Goal: Task Accomplishment & Management: Use online tool/utility

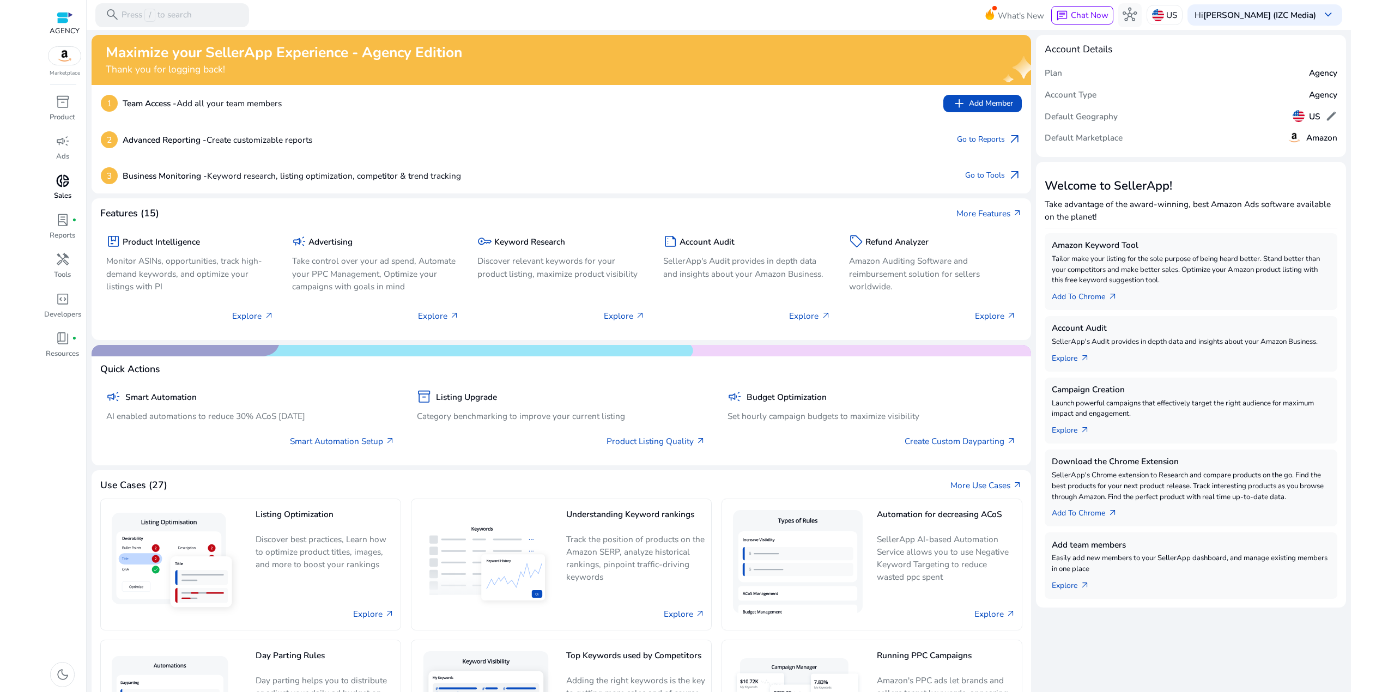
click at [69, 194] on p "Sales" at bounding box center [62, 196] width 17 height 11
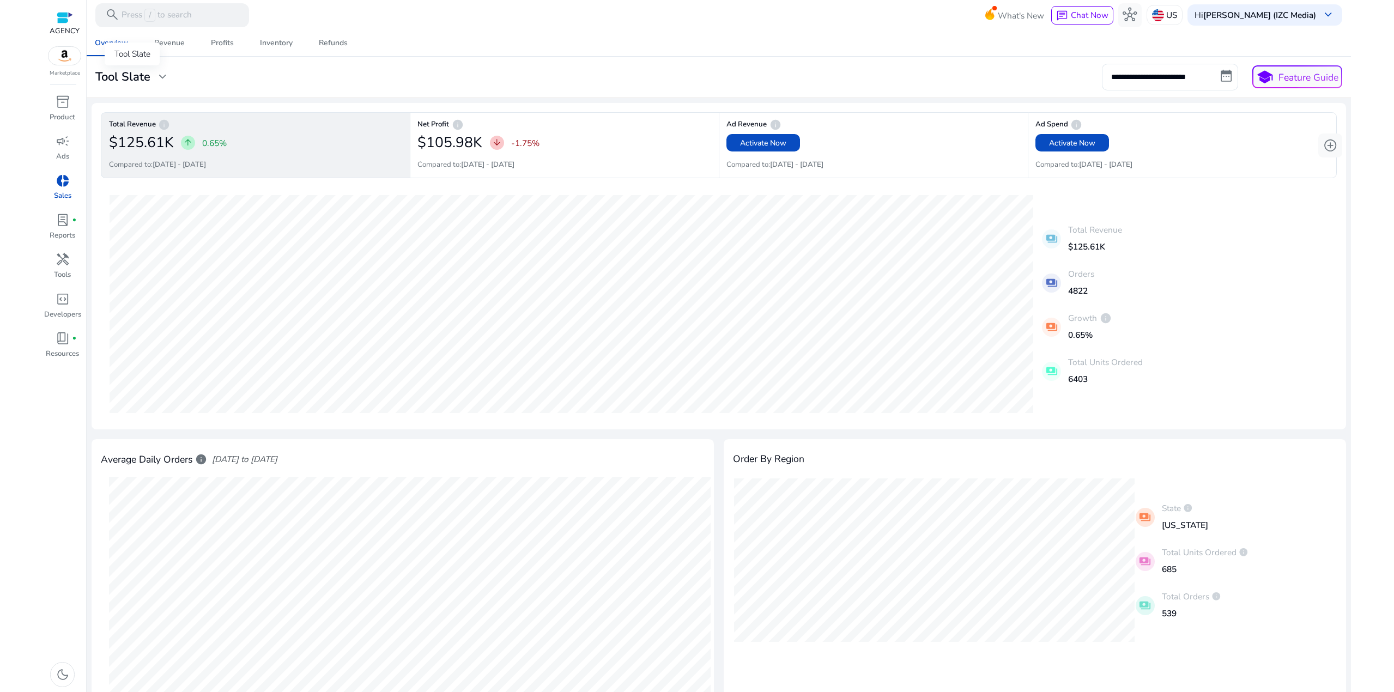
click at [148, 72] on h3 "Tool Slate" at bounding box center [122, 77] width 55 height 14
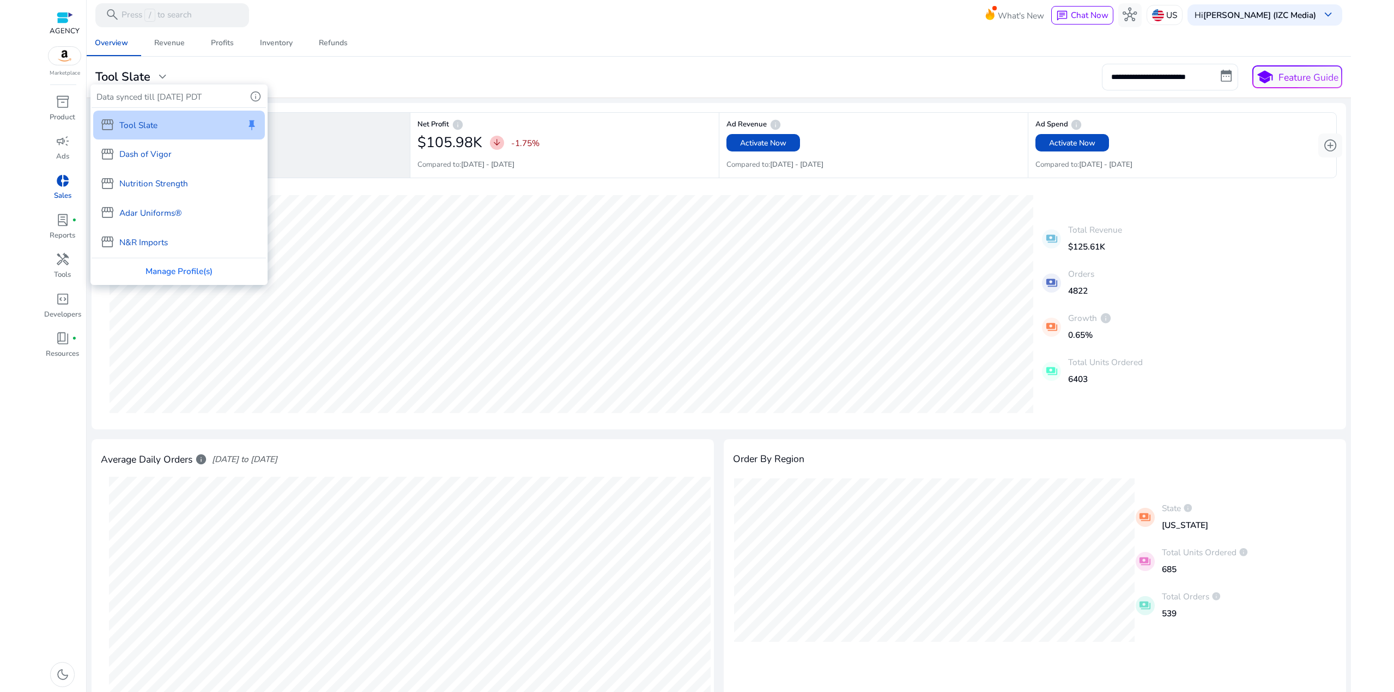
click at [161, 150] on p "Dash of Vigor" at bounding box center [145, 154] width 52 height 13
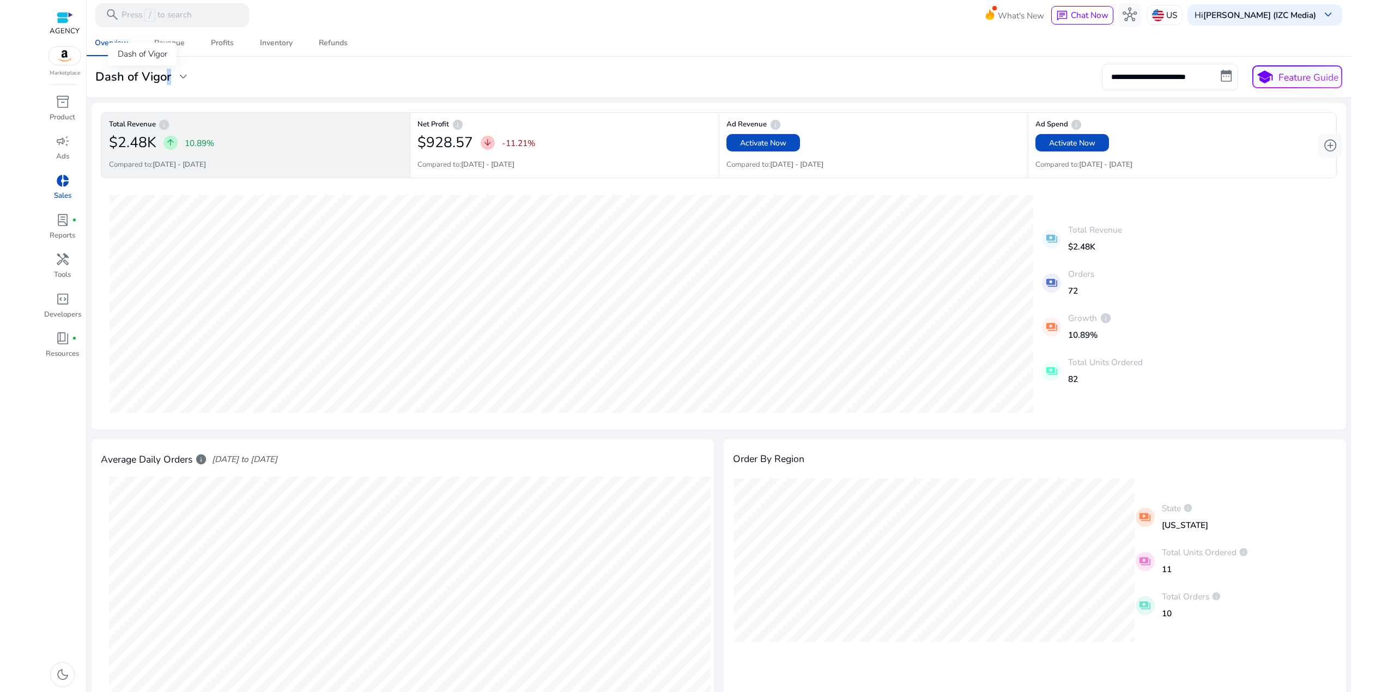
click at [162, 82] on h3 "Dash of Vigor" at bounding box center [133, 77] width 76 height 14
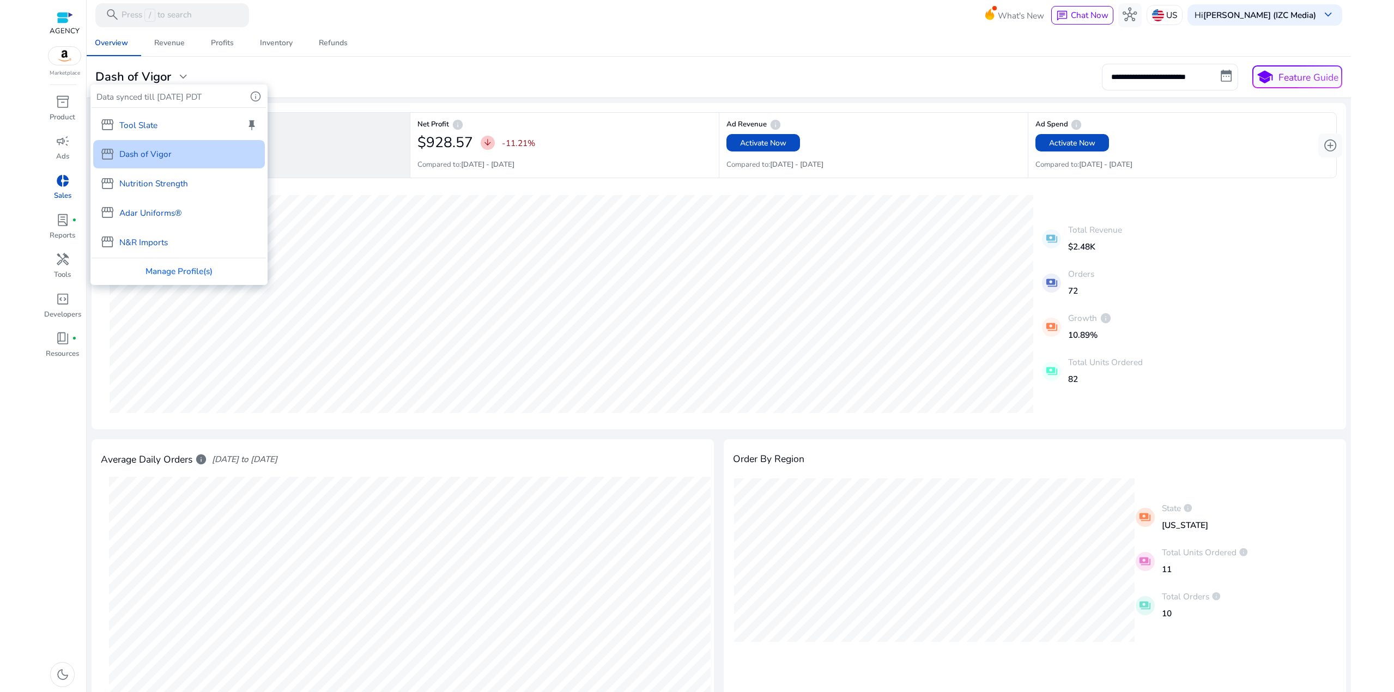
click at [143, 228] on div "storefront N&R Imports" at bounding box center [179, 242] width 172 height 29
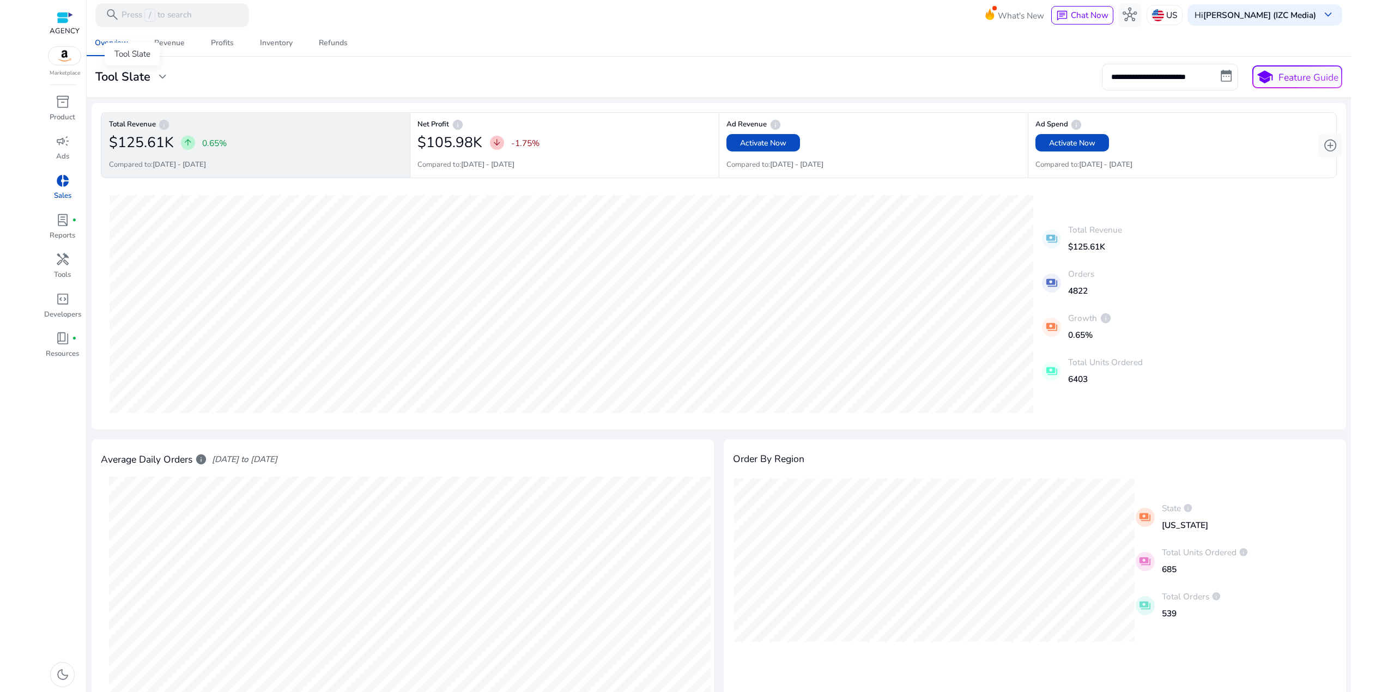
click at [160, 80] on span "expand_more" at bounding box center [162, 77] width 14 height 14
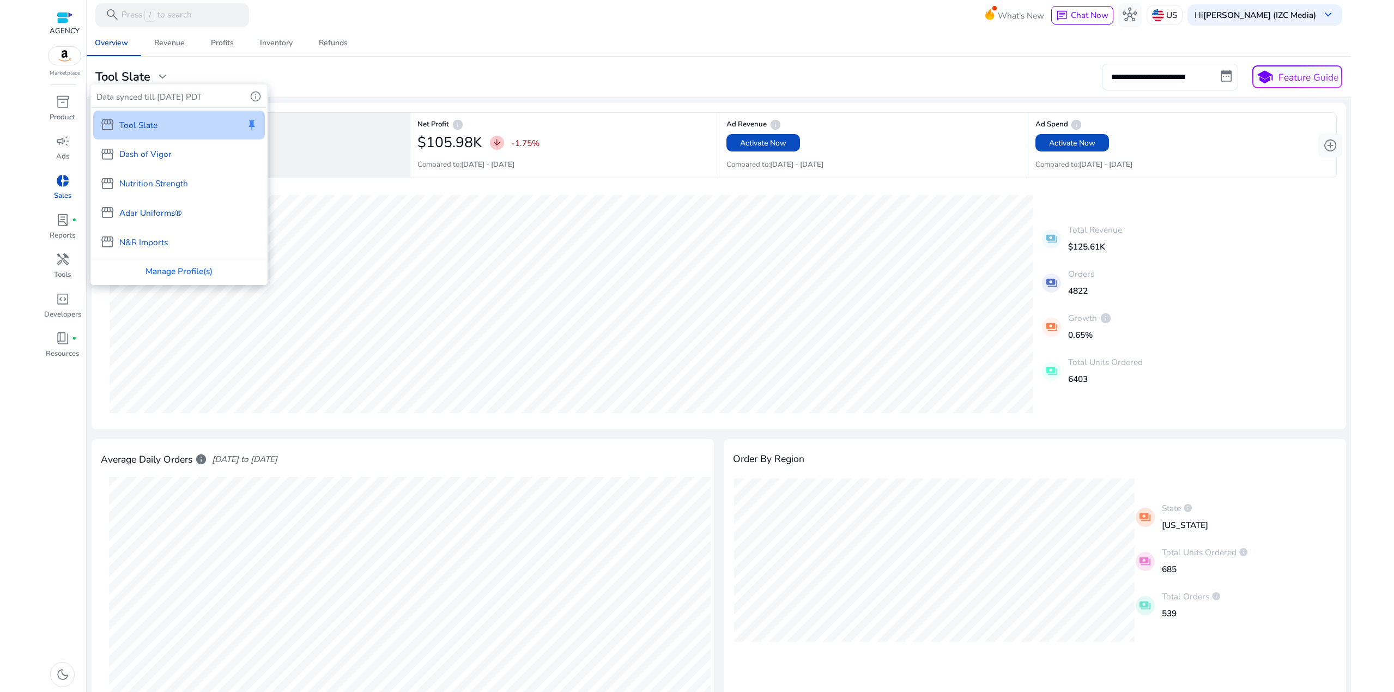
click at [200, 242] on div "storefront N&R Imports" at bounding box center [179, 242] width 172 height 29
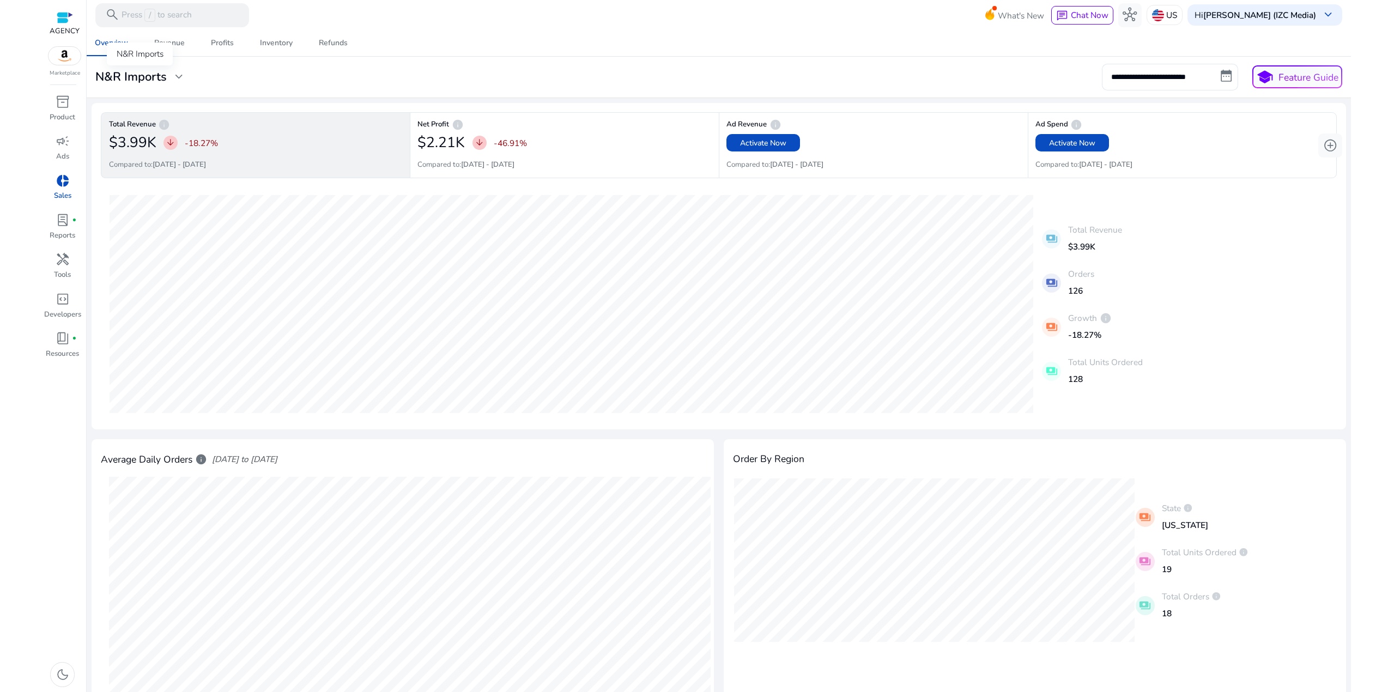
click at [139, 81] on h3 "N&R Imports" at bounding box center [130, 77] width 71 height 14
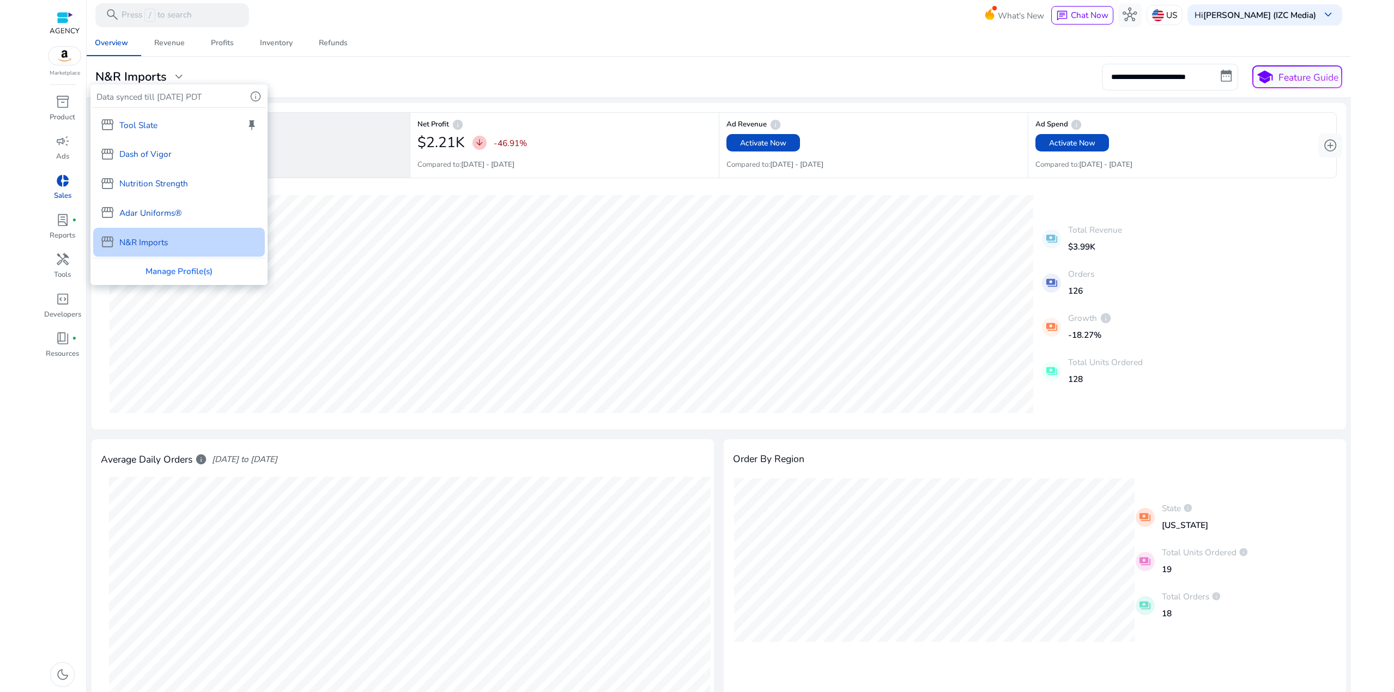
click at [168, 210] on p "Adar Uniforms®" at bounding box center [150, 213] width 63 height 13
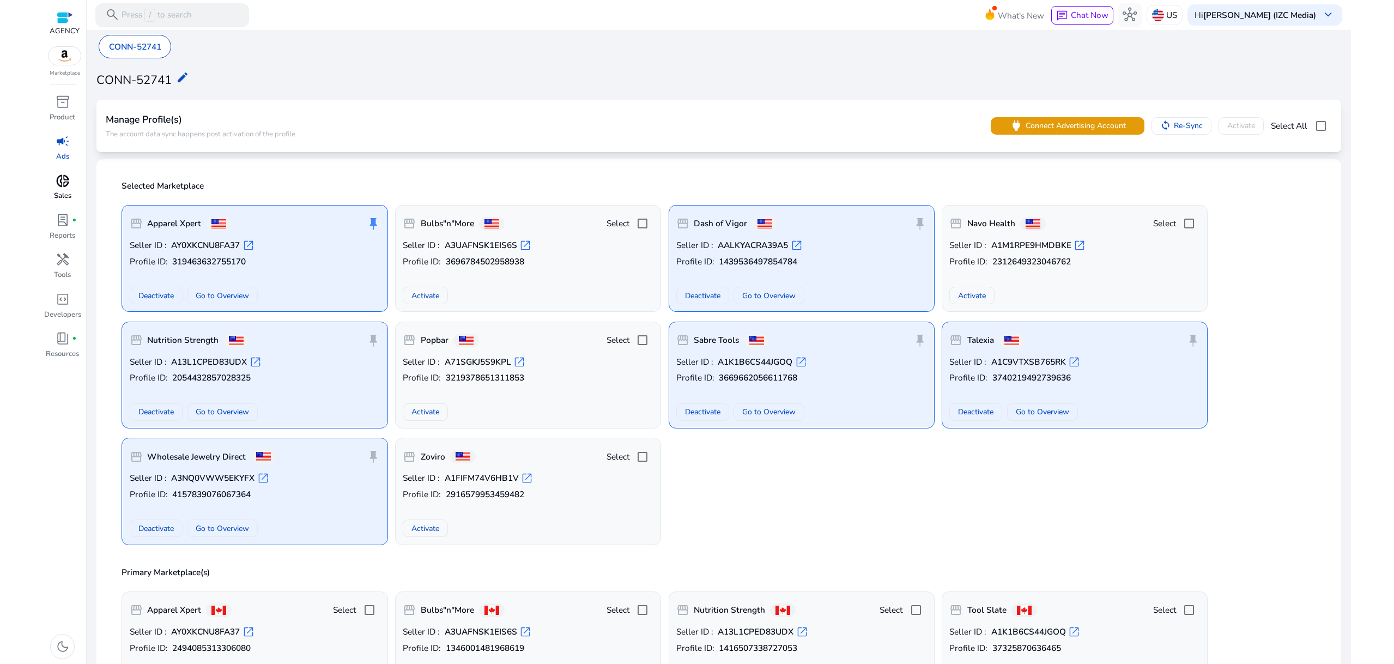
click at [63, 188] on span "donut_small" at bounding box center [63, 181] width 14 height 14
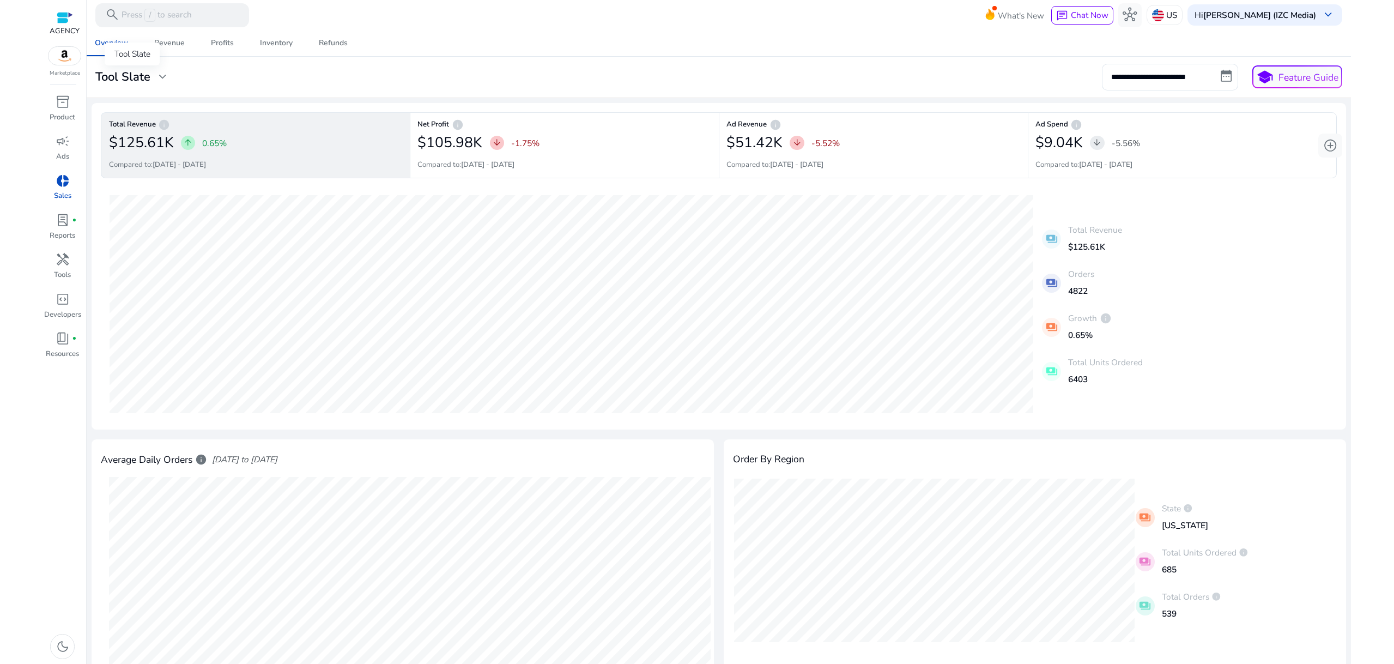
click at [134, 65] on div "Tool Slate" at bounding box center [132, 54] width 55 height 23
click at [133, 72] on h3 "Tool Slate" at bounding box center [122, 77] width 55 height 14
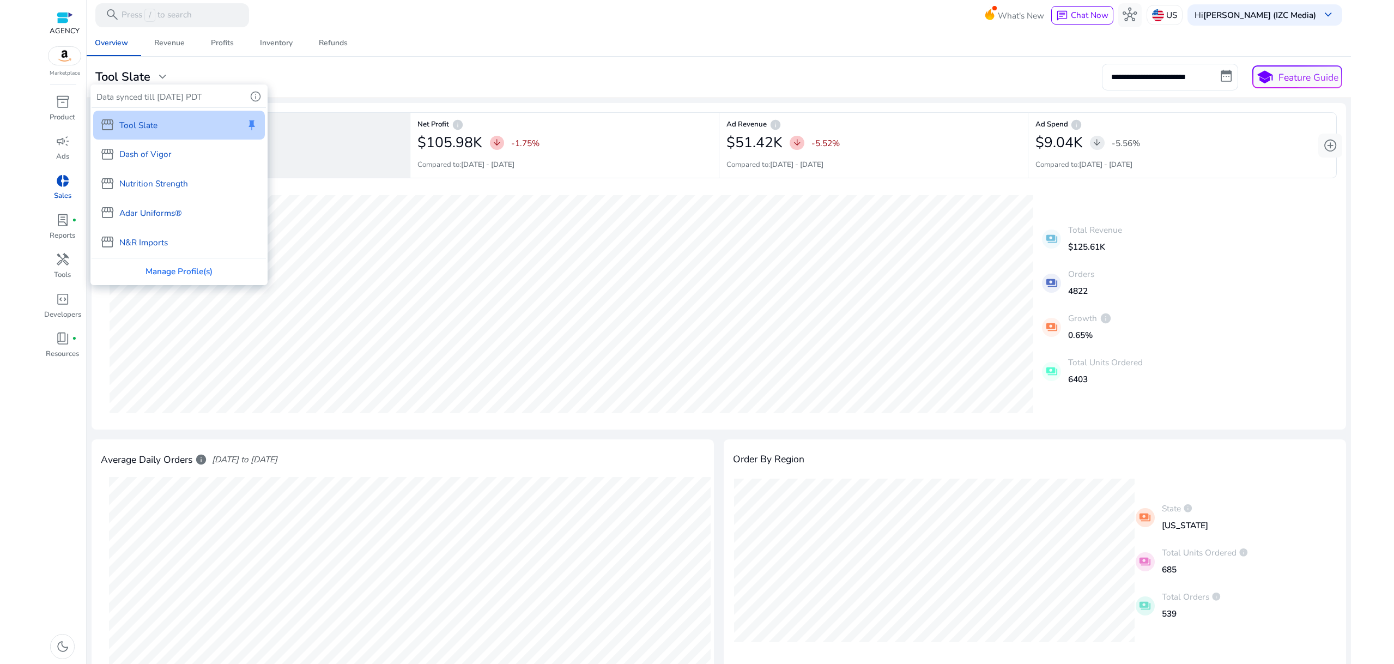
click at [155, 214] on p "Adar Uniforms®" at bounding box center [150, 213] width 63 height 13
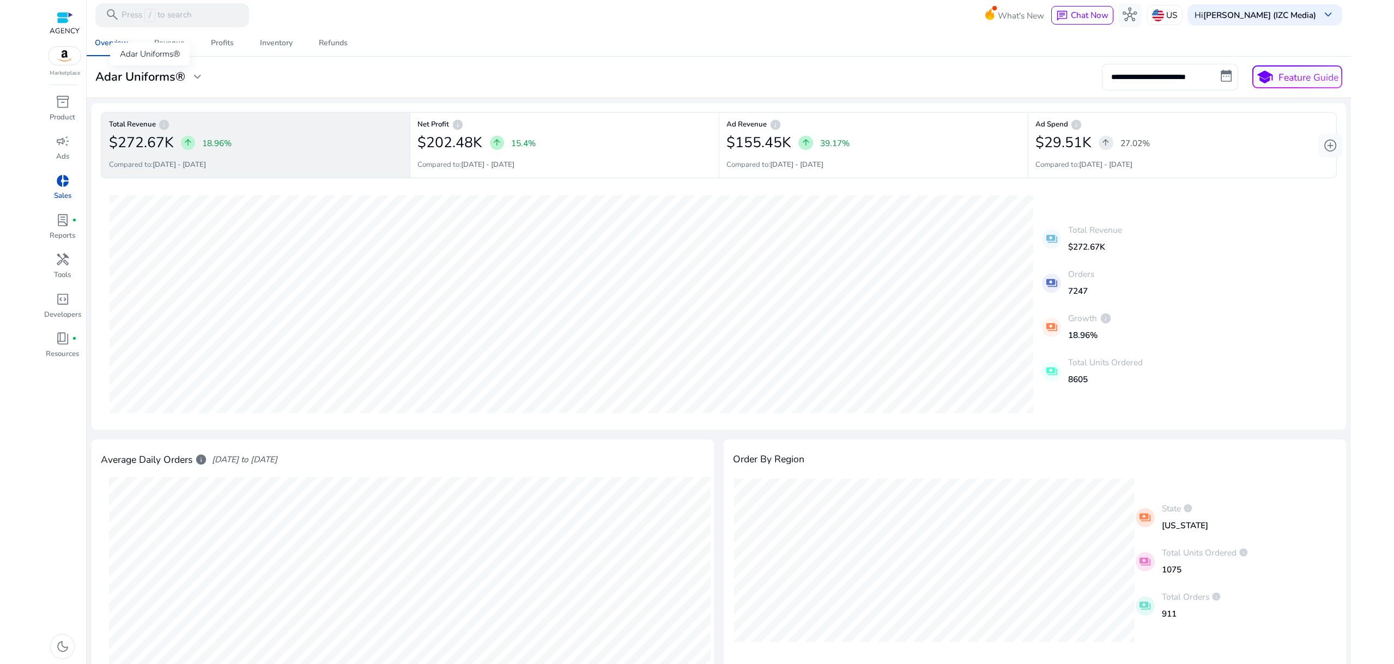
click at [187, 75] on div "Adar Uniforms® expand_more" at bounding box center [149, 77] width 109 height 14
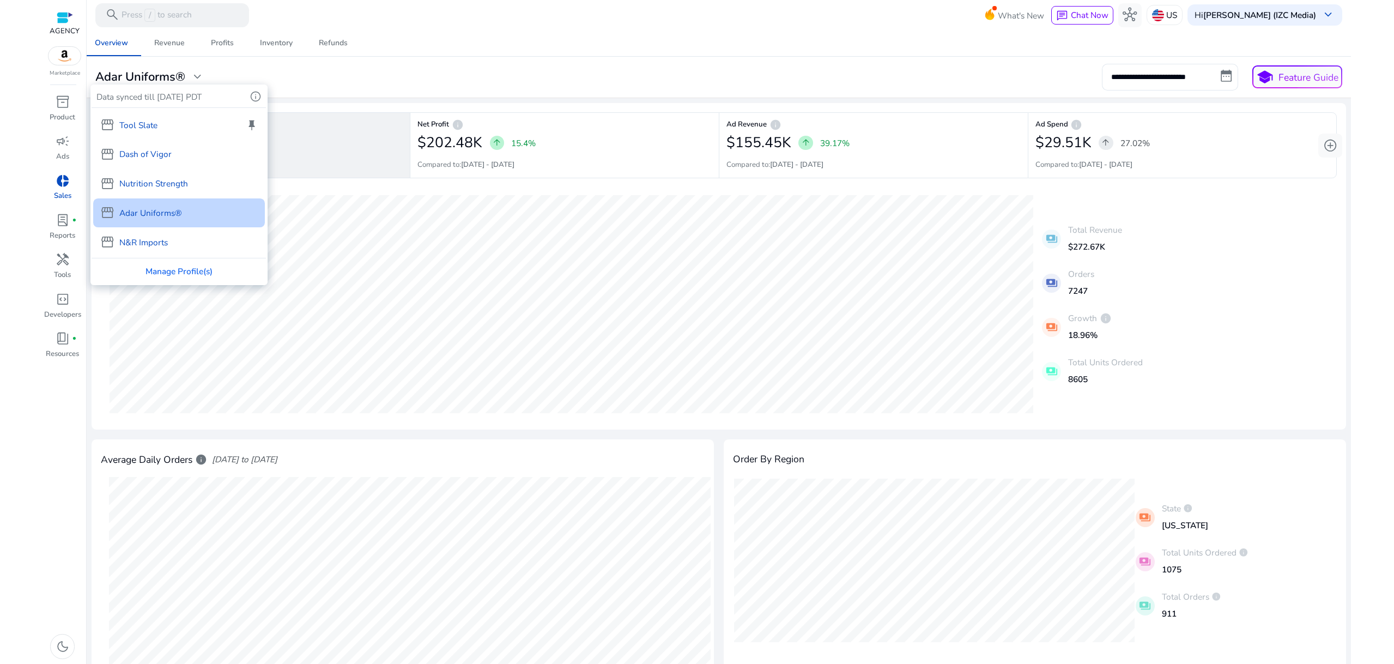
click at [176, 235] on div "storefront N&R Imports" at bounding box center [179, 242] width 172 height 29
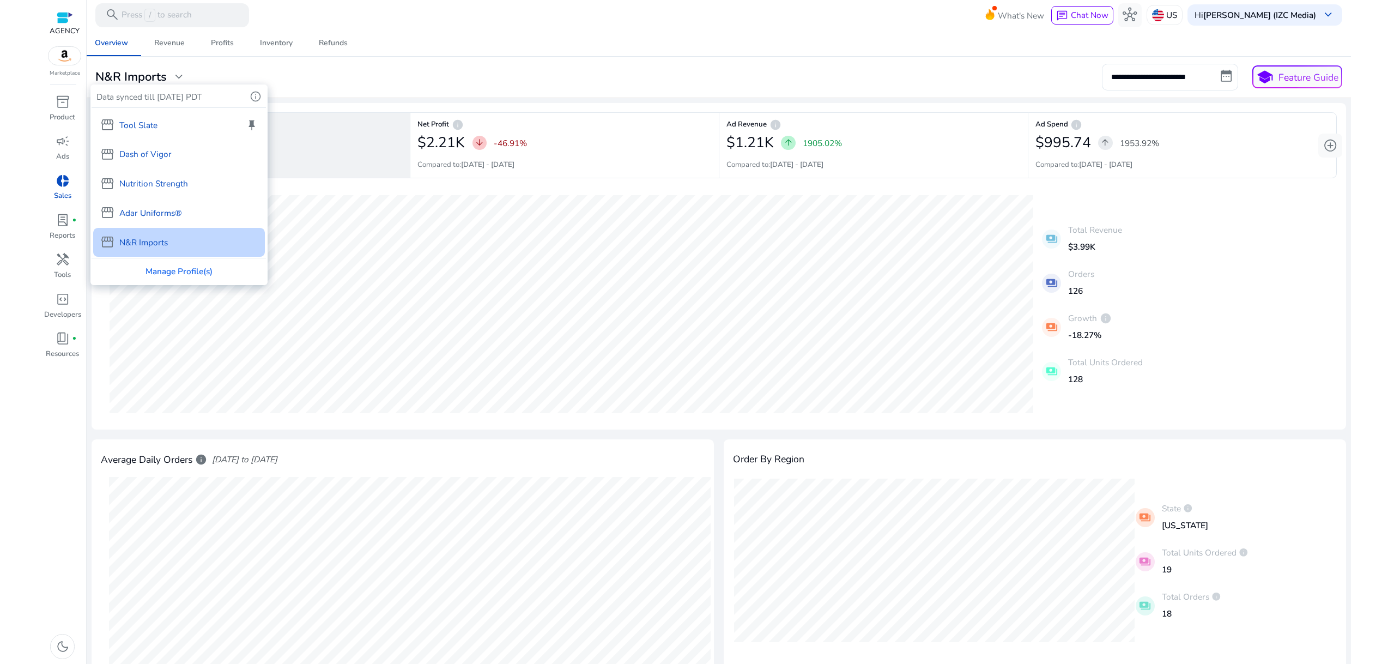
click at [314, 74] on div at bounding box center [697, 332] width 1394 height 664
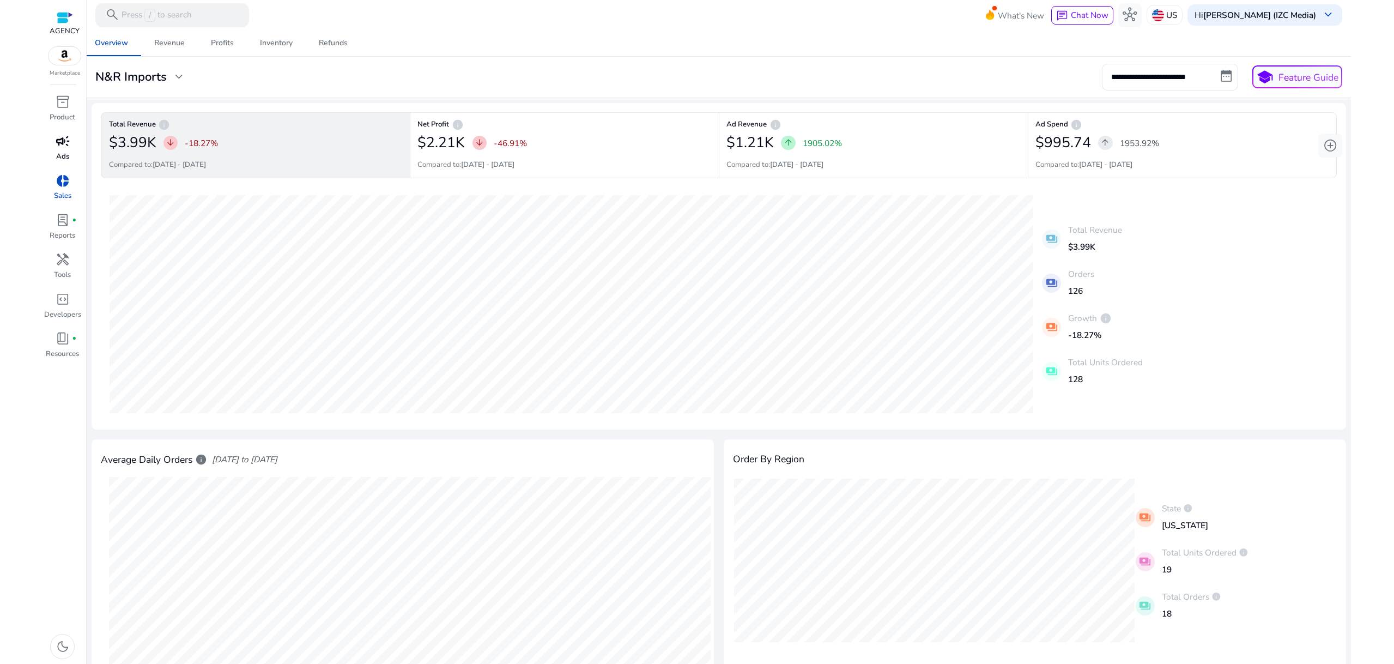
click at [58, 151] on div "campaign" at bounding box center [62, 141] width 33 height 19
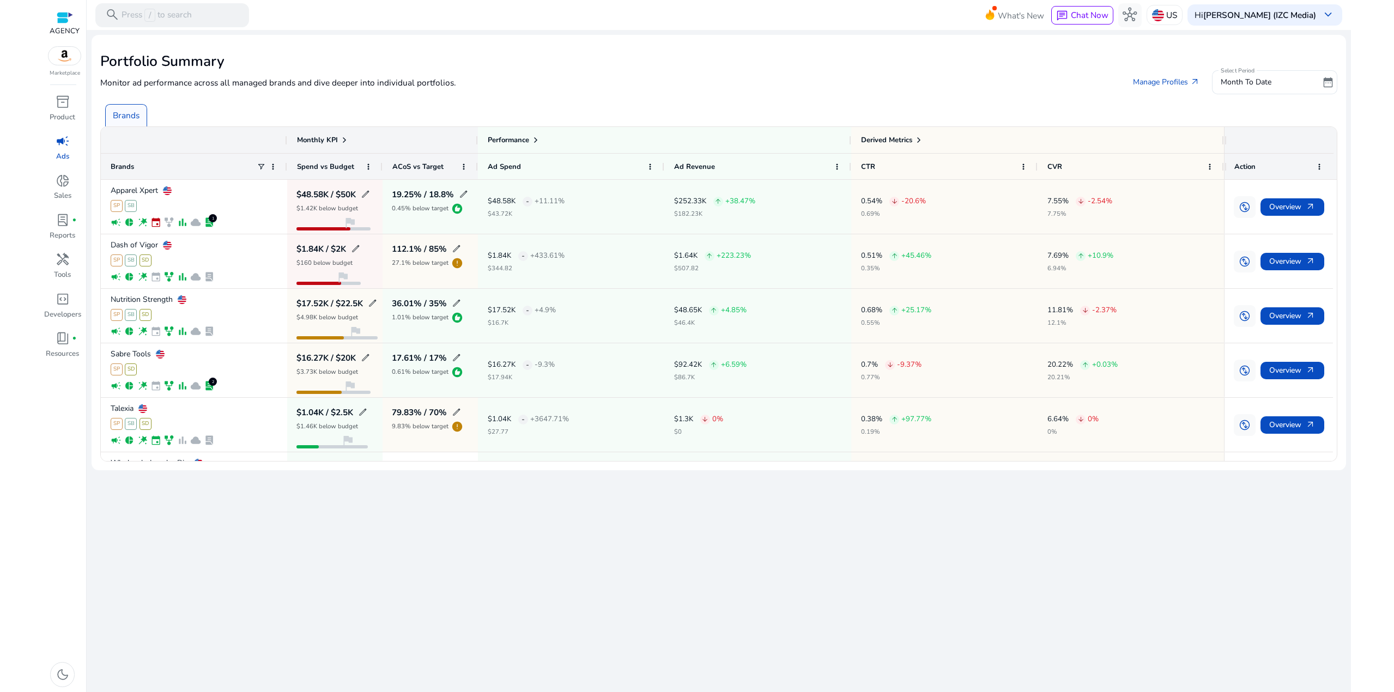
click at [172, 515] on div "We are getting things ready for you... Portfolio Summary Monitor ad performance…" at bounding box center [719, 361] width 1255 height 662
click at [155, 537] on div "We are getting things ready for you... Portfolio Summary Monitor ad performance…" at bounding box center [719, 361] width 1255 height 662
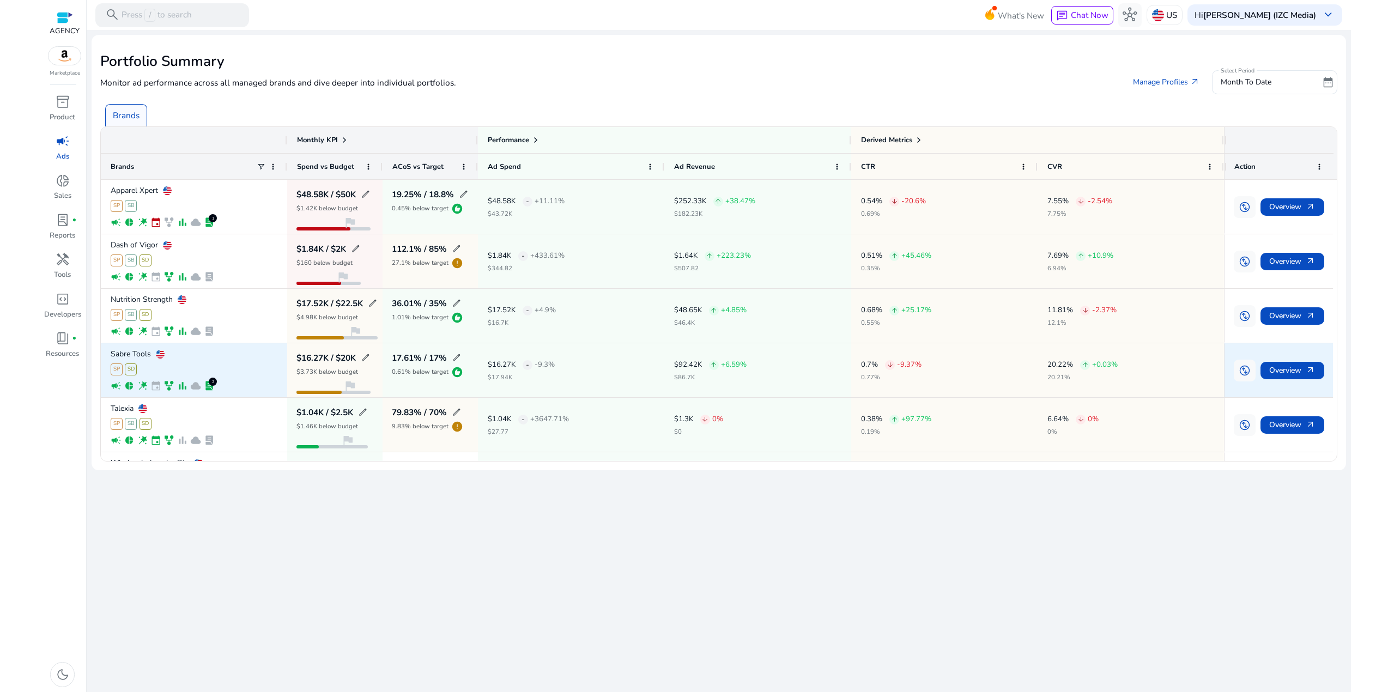
scroll to position [46, 0]
